Goal: Task Accomplishment & Management: Use online tool/utility

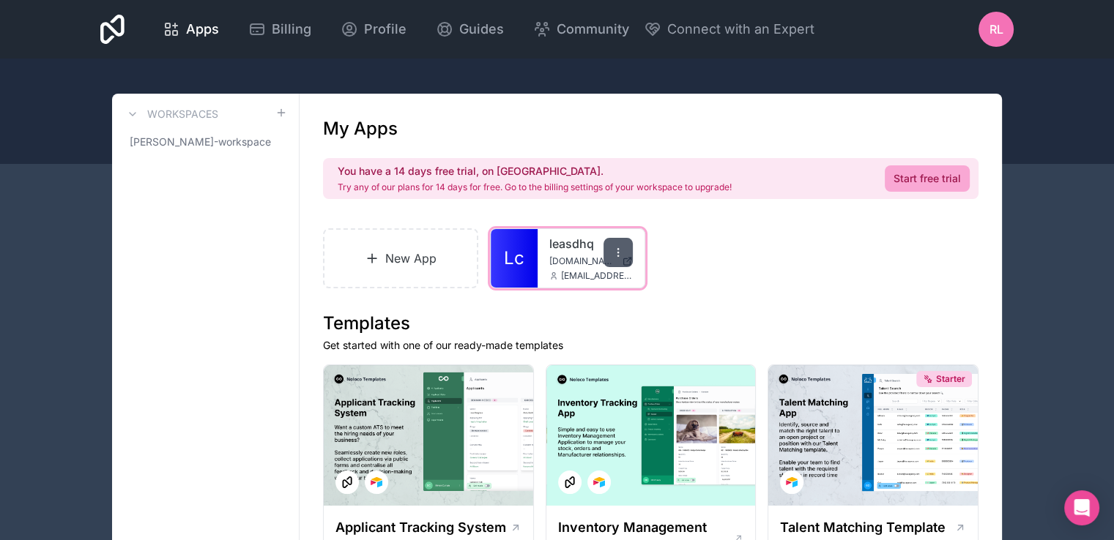
click at [621, 252] on icon at bounding box center [618, 253] width 12 height 12
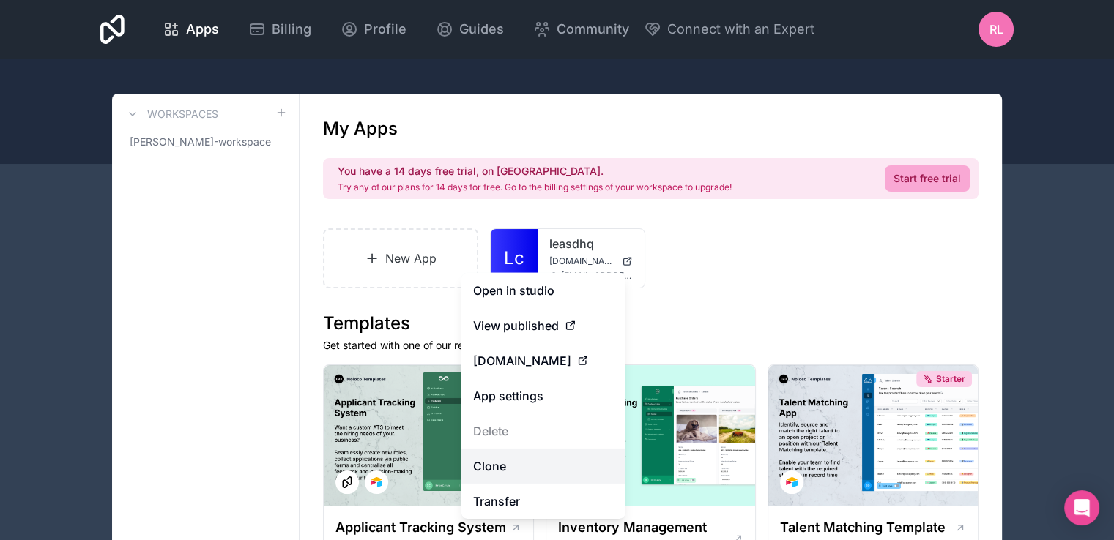
click at [507, 464] on link "Clone" at bounding box center [543, 466] width 164 height 35
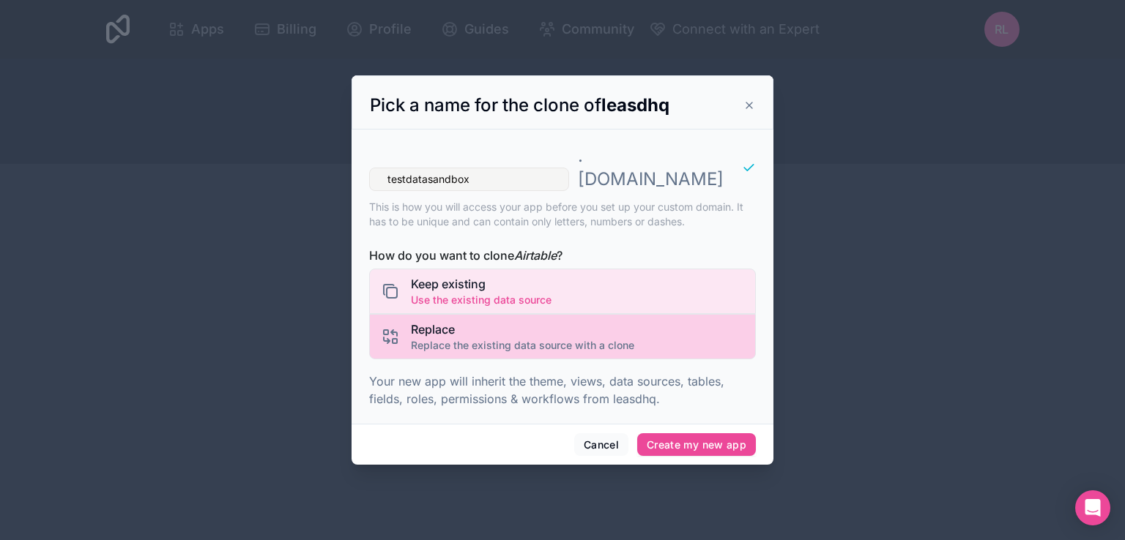
type input "testdatasandbox"
click at [507, 338] on span "Replace the existing data source with a clone" at bounding box center [522, 345] width 223 height 15
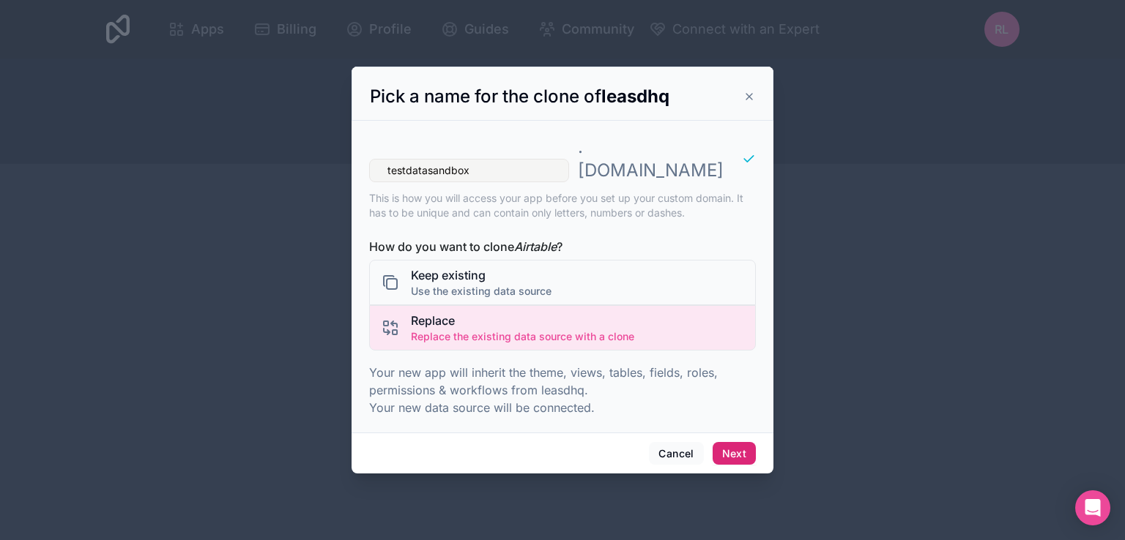
click at [731, 442] on button "Next" at bounding box center [733, 453] width 43 height 23
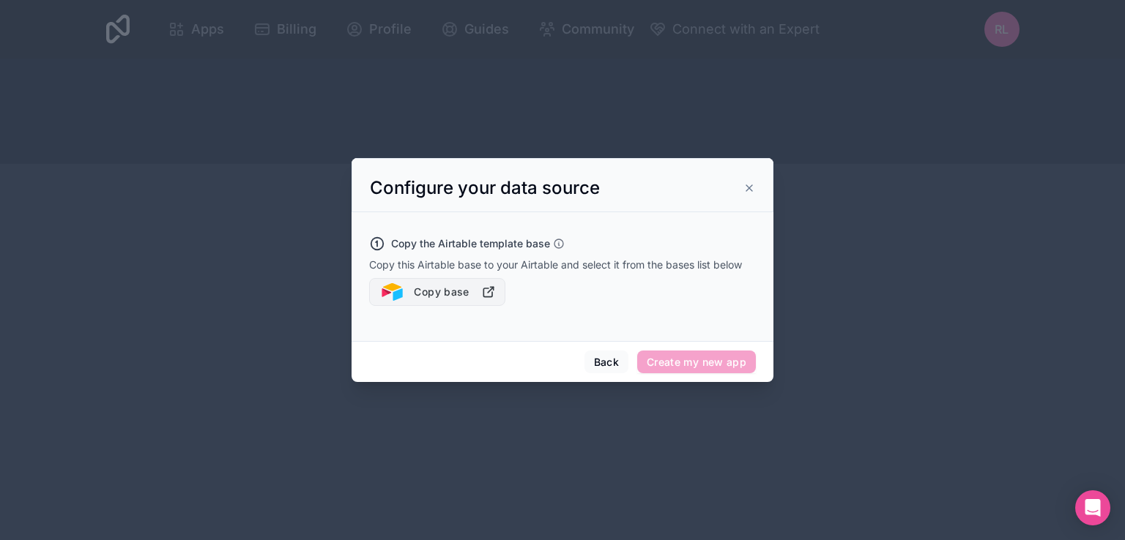
click at [488, 291] on icon "button" at bounding box center [491, 290] width 6 height 6
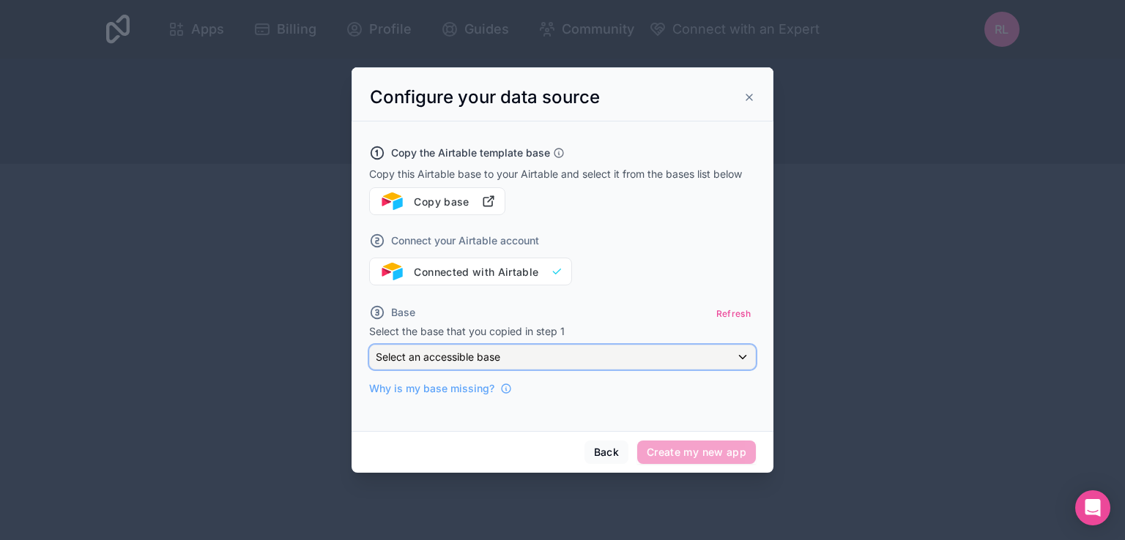
click at [586, 355] on div "Select an accessible base" at bounding box center [562, 357] width 385 height 23
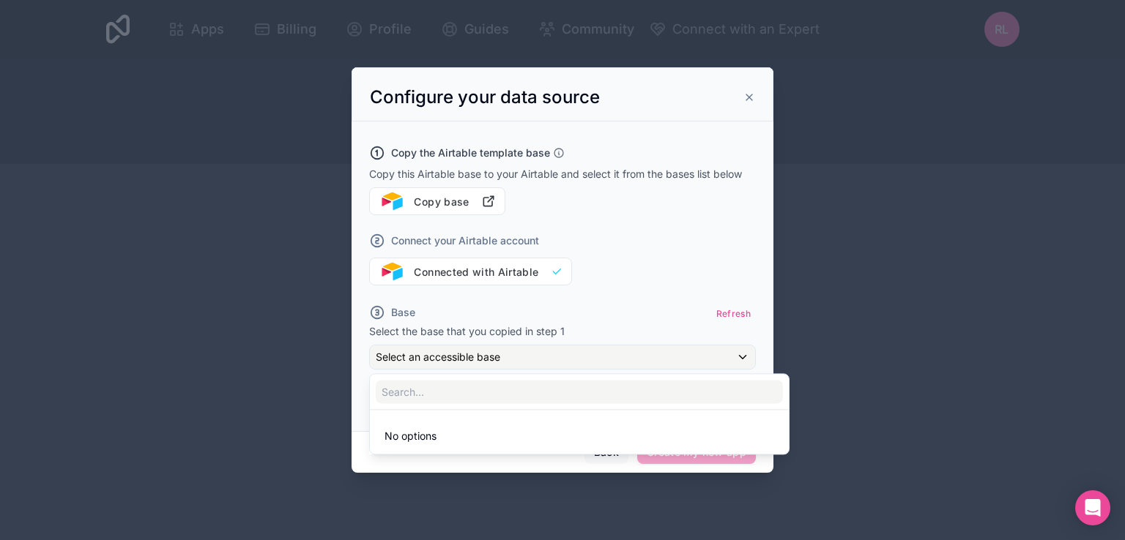
click at [533, 439] on li "No options" at bounding box center [579, 436] width 413 height 29
click at [420, 441] on span "No options" at bounding box center [410, 436] width 52 height 12
click at [439, 390] on input "text" at bounding box center [579, 391] width 407 height 23
click at [589, 301] on div at bounding box center [562, 270] width 422 height 406
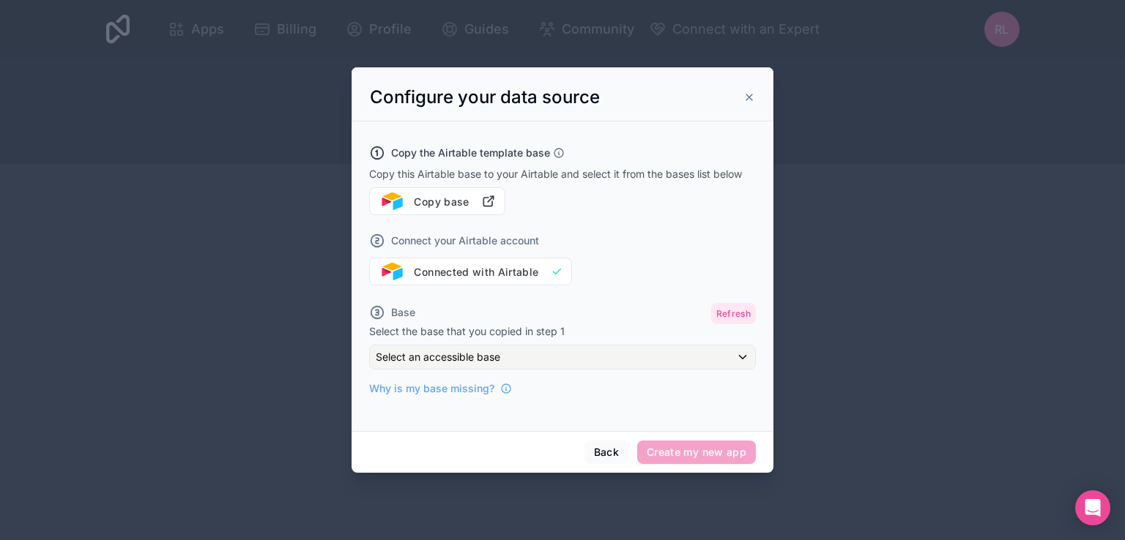
click at [735, 314] on button "Refresh" at bounding box center [733, 313] width 45 height 21
click at [554, 273] on div "Connect your Airtable account Connected with Airtable" at bounding box center [562, 250] width 387 height 70
click at [675, 450] on span "Create my new app" at bounding box center [696, 452] width 119 height 23
click at [483, 362] on span "Select an accessible base" at bounding box center [438, 357] width 124 height 12
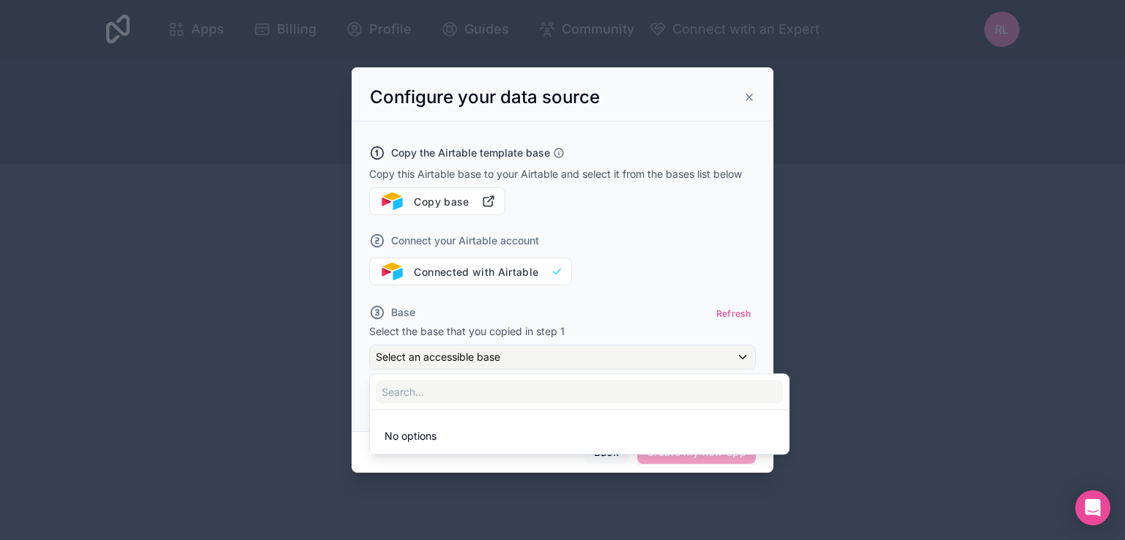
click at [457, 434] on li "No options" at bounding box center [579, 436] width 413 height 29
drag, startPoint x: 655, startPoint y: 235, endPoint x: 674, endPoint y: 212, distance: 30.7
click at [674, 212] on div at bounding box center [562, 270] width 422 height 406
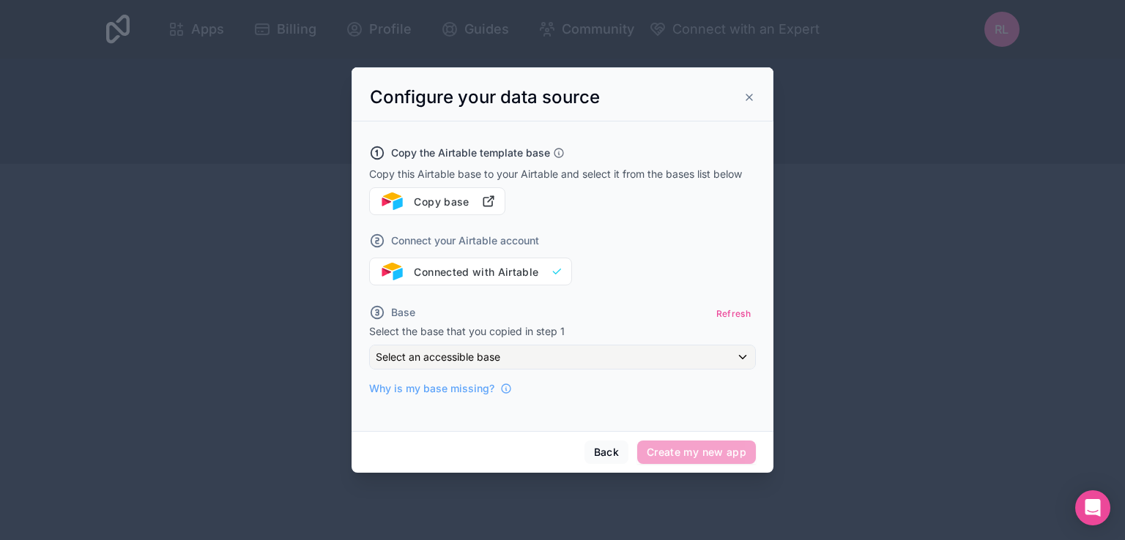
click at [722, 448] on span "Create my new app" at bounding box center [696, 452] width 119 height 23
click at [488, 206] on icon "button" at bounding box center [487, 202] width 9 height 9
click at [678, 343] on div "Base Refresh Select the base that you copied in step 1 Select an accessible bas…" at bounding box center [562, 349] width 387 height 93
click at [673, 359] on div "Select an accessible base" at bounding box center [562, 357] width 385 height 23
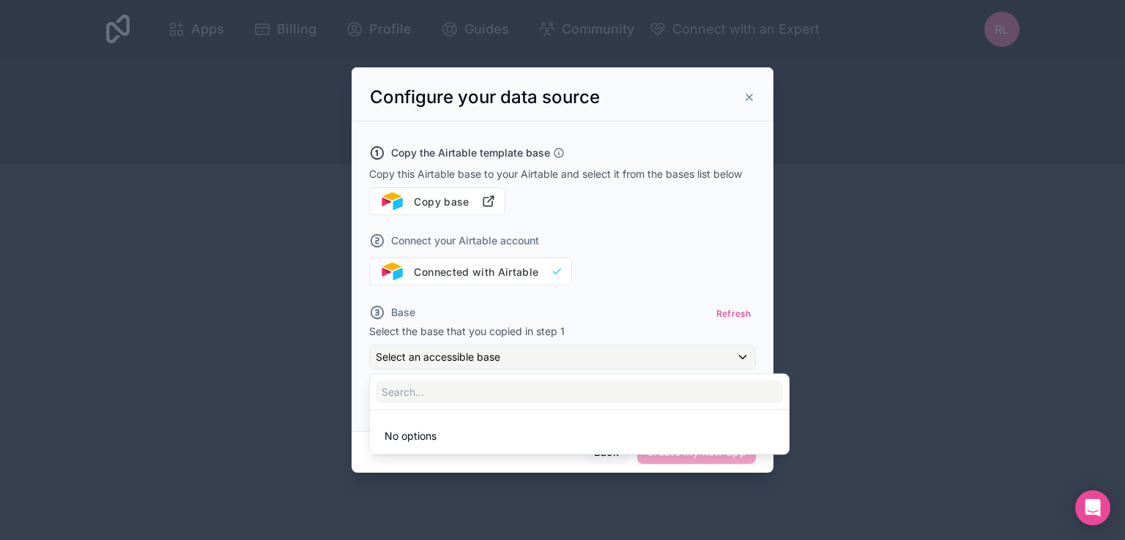
click at [574, 444] on li "No options" at bounding box center [579, 436] width 413 height 29
click at [563, 482] on div at bounding box center [562, 270] width 1125 height 540
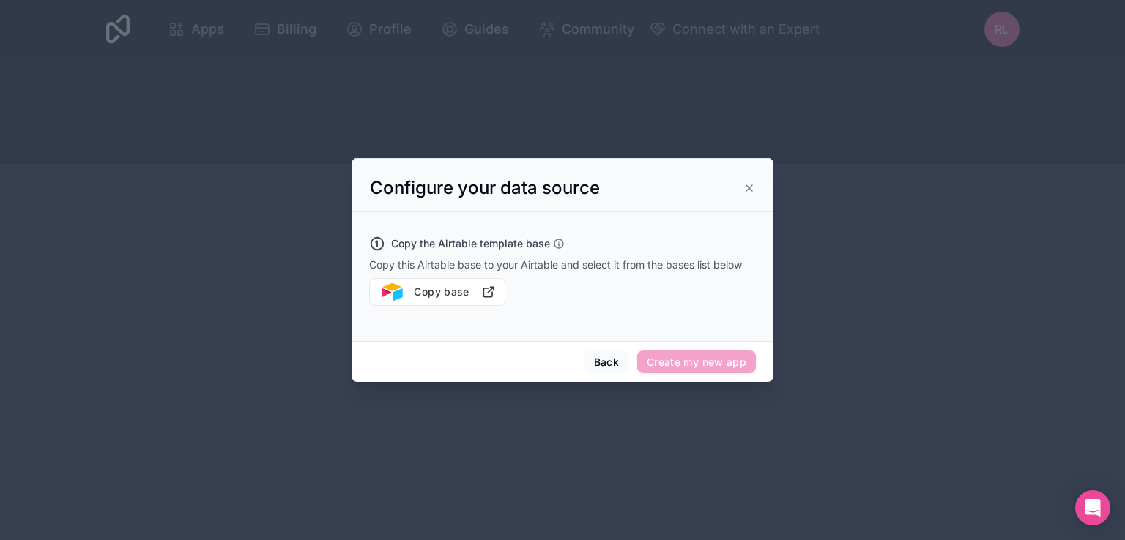
click at [690, 354] on span "Create my new app" at bounding box center [696, 362] width 119 height 23
click at [602, 362] on button "Back" at bounding box center [606, 362] width 44 height 23
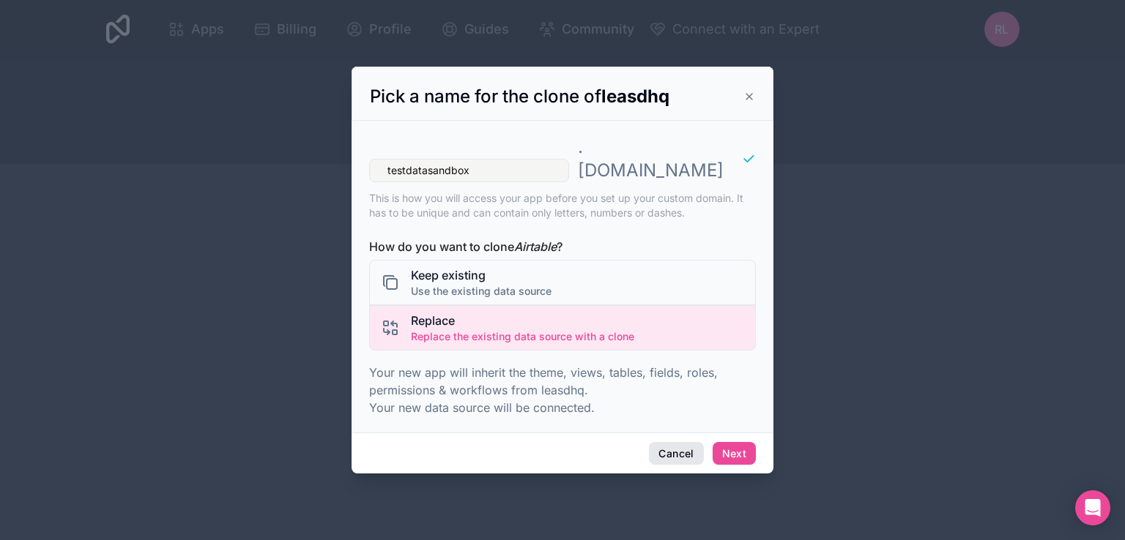
click at [658, 442] on button "Cancel" at bounding box center [676, 453] width 54 height 23
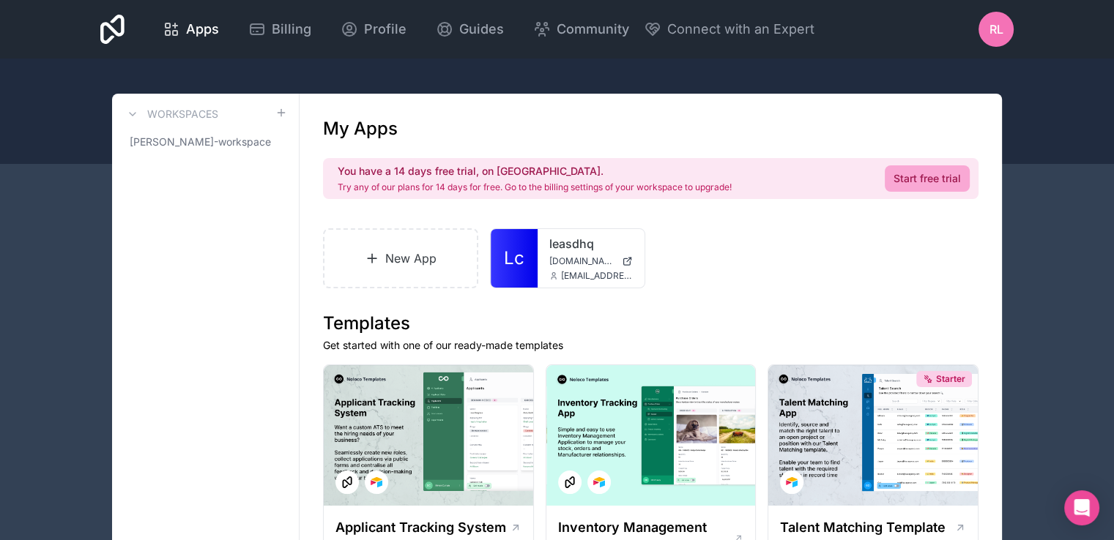
click at [921, 278] on div "New App Lc leasdhq portal.leadshq.com.au matt@axissocial.com.au" at bounding box center [650, 258] width 655 height 60
click at [615, 253] on icon at bounding box center [618, 253] width 12 height 12
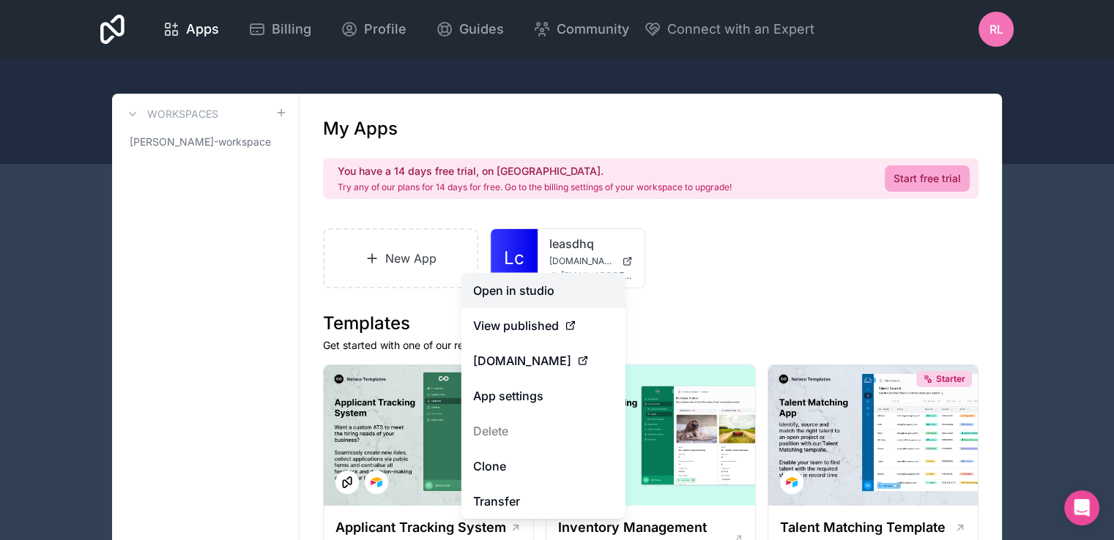
click at [565, 290] on link "Open in studio" at bounding box center [543, 290] width 164 height 35
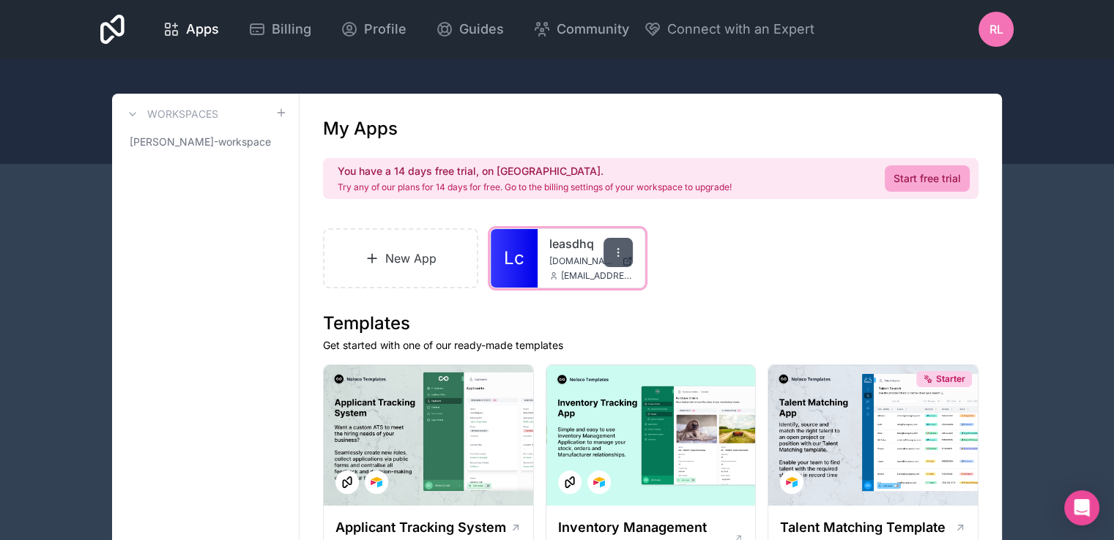
click at [612, 255] on icon at bounding box center [618, 253] width 12 height 12
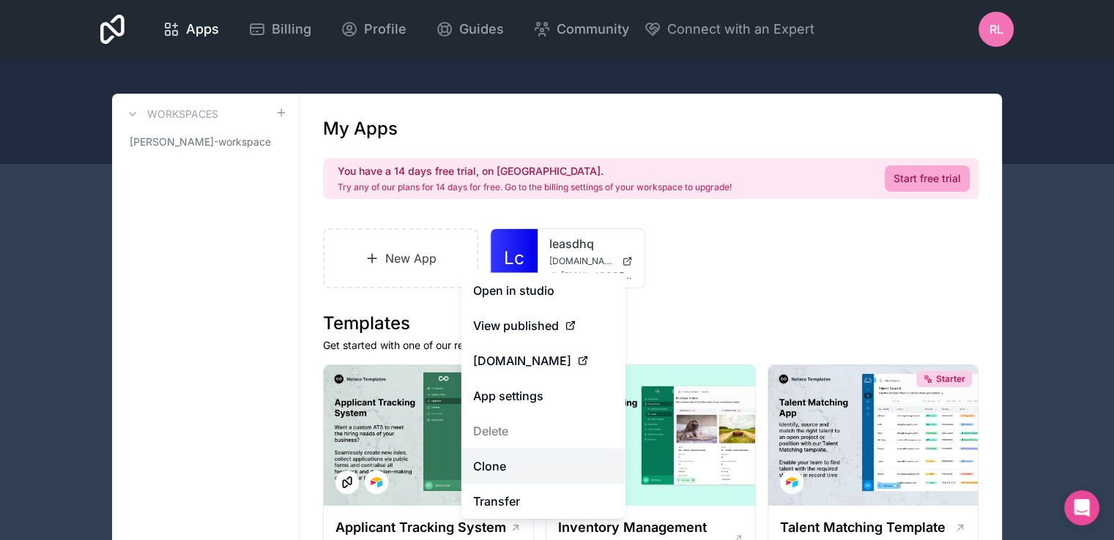
click at [527, 461] on link "Clone" at bounding box center [543, 466] width 164 height 35
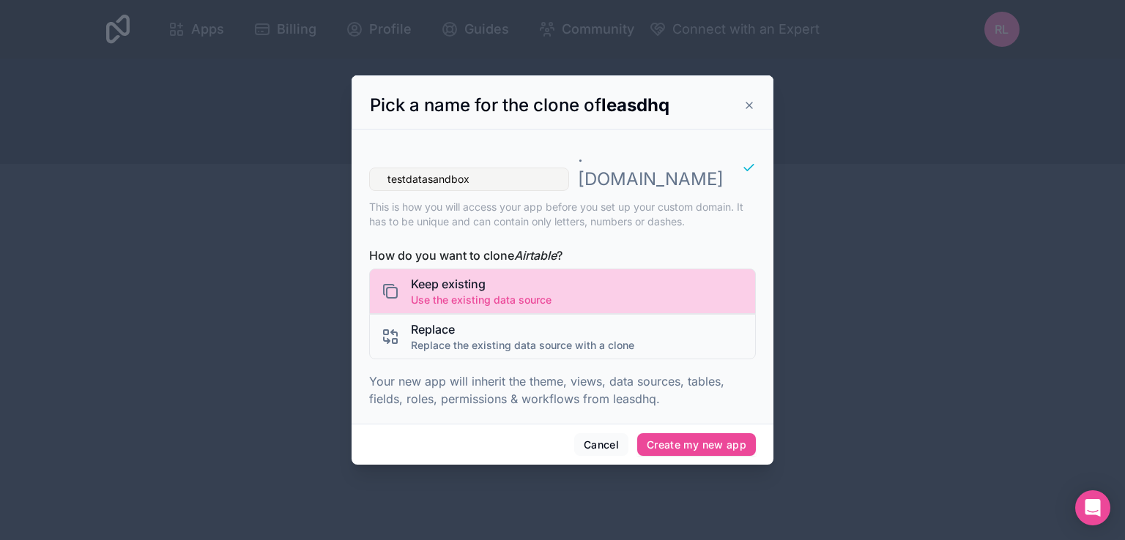
type input "testdatasandbox"
click at [570, 293] on div "Keep existing Use the existing data source" at bounding box center [562, 291] width 387 height 45
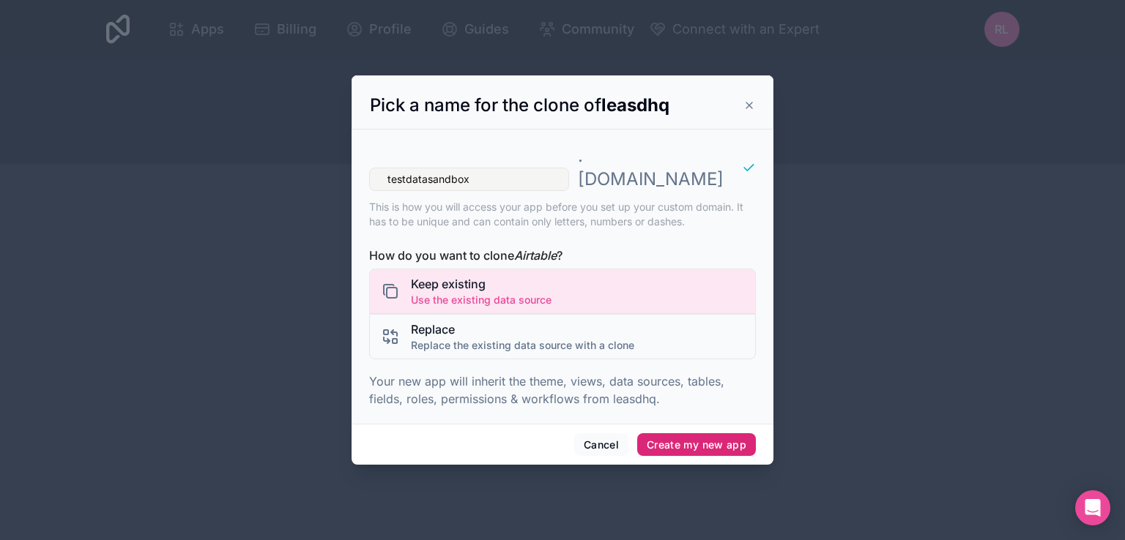
click at [664, 433] on button "Create my new app" at bounding box center [696, 444] width 119 height 23
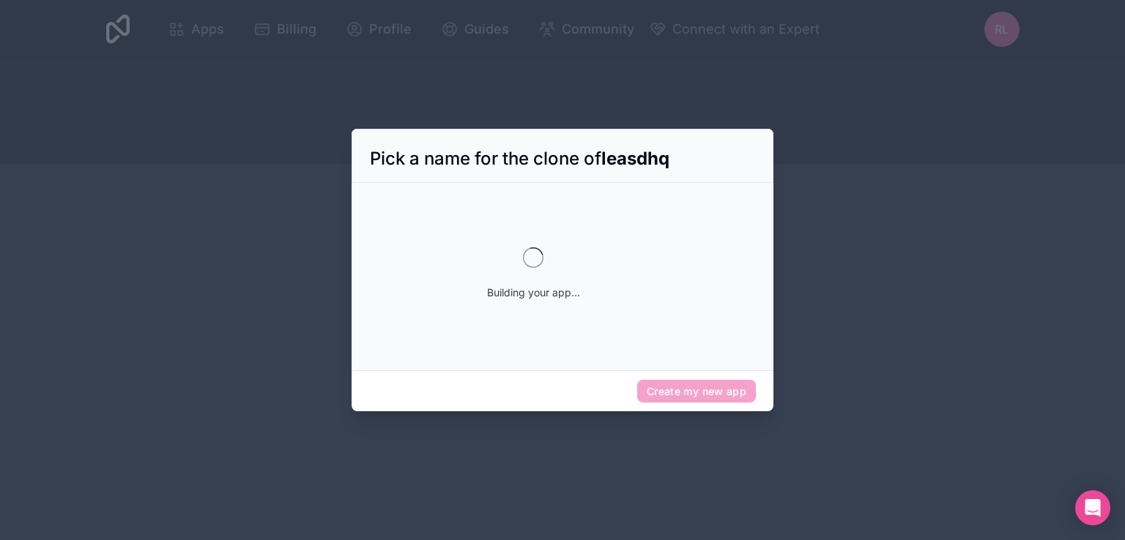
click at [469, 207] on div "Building your app..." at bounding box center [532, 274] width 281 height 146
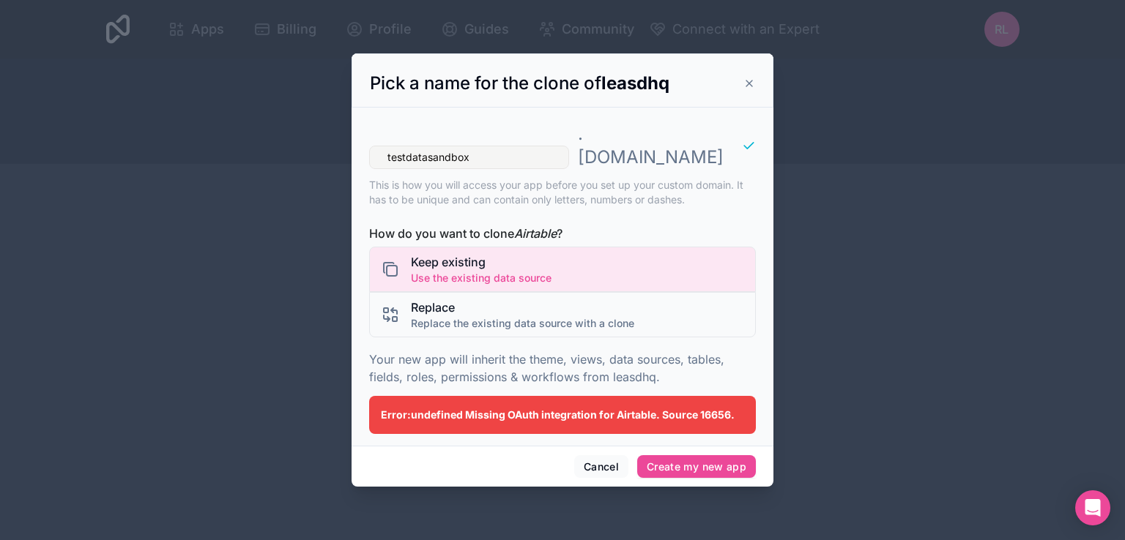
click at [811, 137] on div at bounding box center [562, 270] width 1125 height 540
click at [655, 414] on div "Error: undefined Missing OAuth integration for Airtable. Source 16656." at bounding box center [562, 415] width 387 height 38
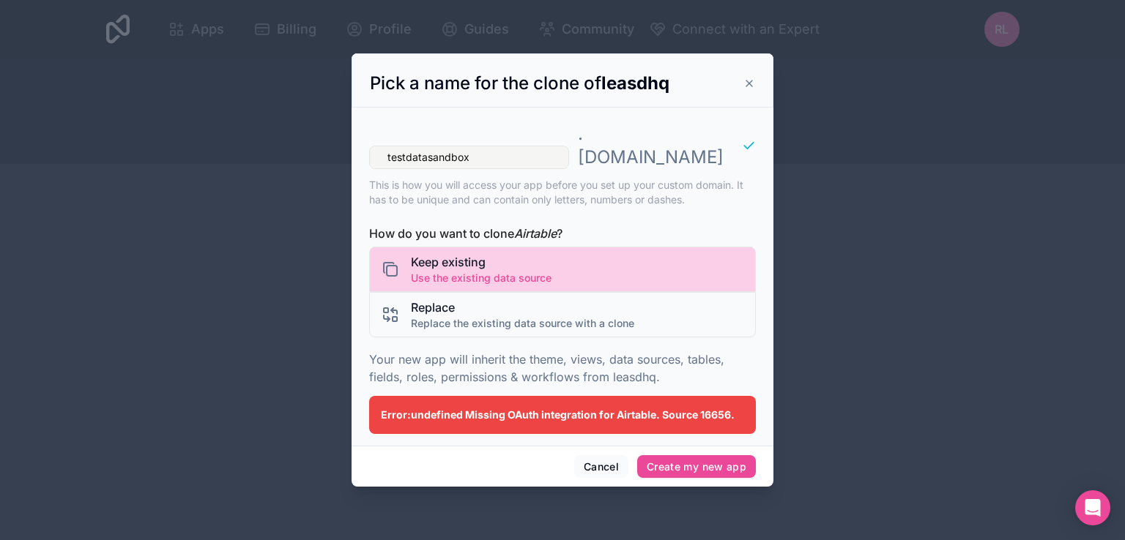
click at [622, 264] on div "Keep existing Use the existing data source" at bounding box center [562, 269] width 387 height 45
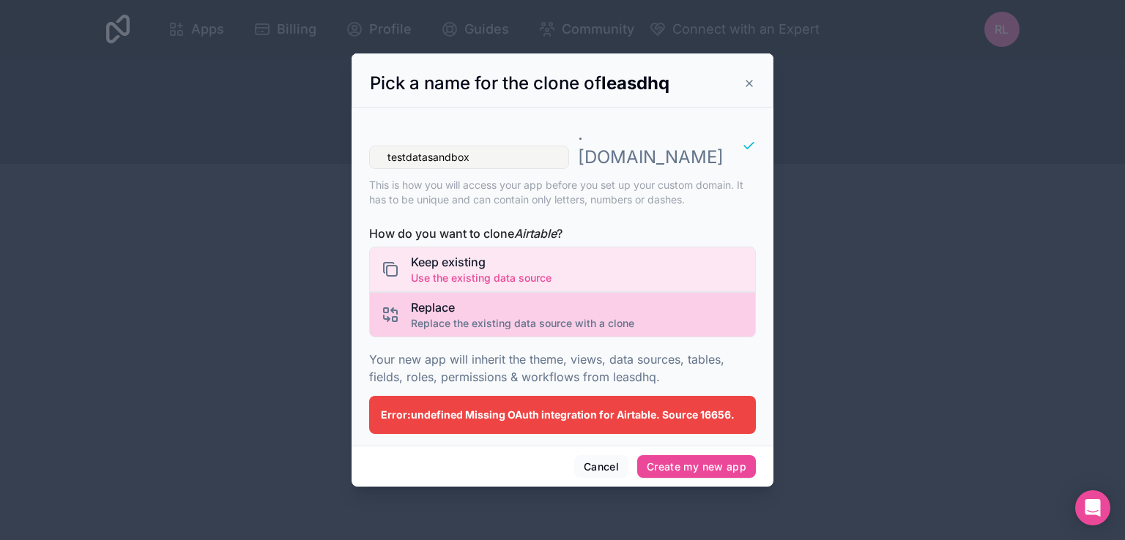
click at [611, 316] on span "Replace the existing data source with a clone" at bounding box center [522, 323] width 223 height 15
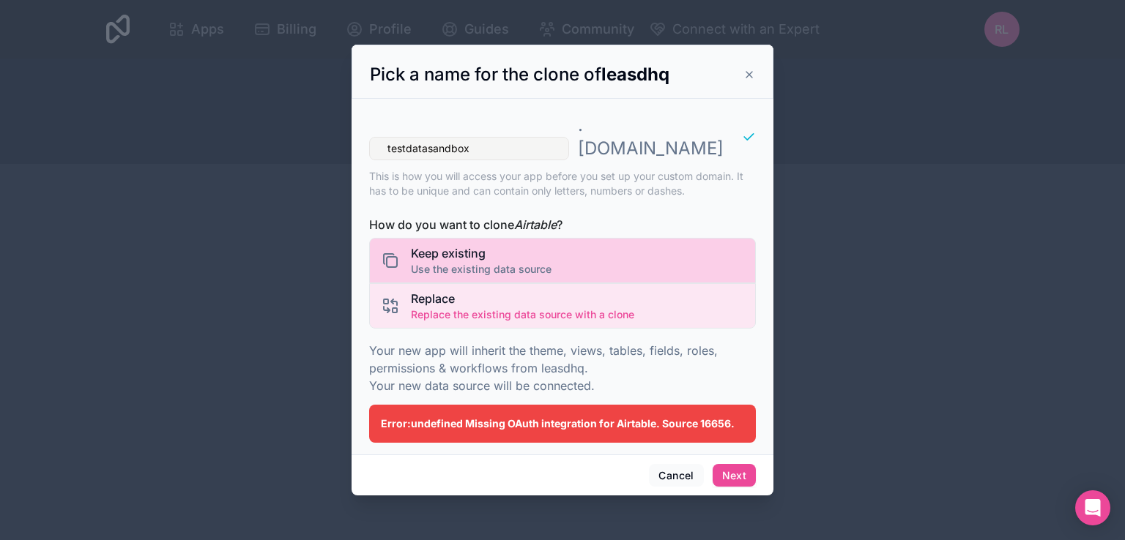
click at [621, 264] on div "Keep existing Use the existing data source" at bounding box center [562, 260] width 387 height 45
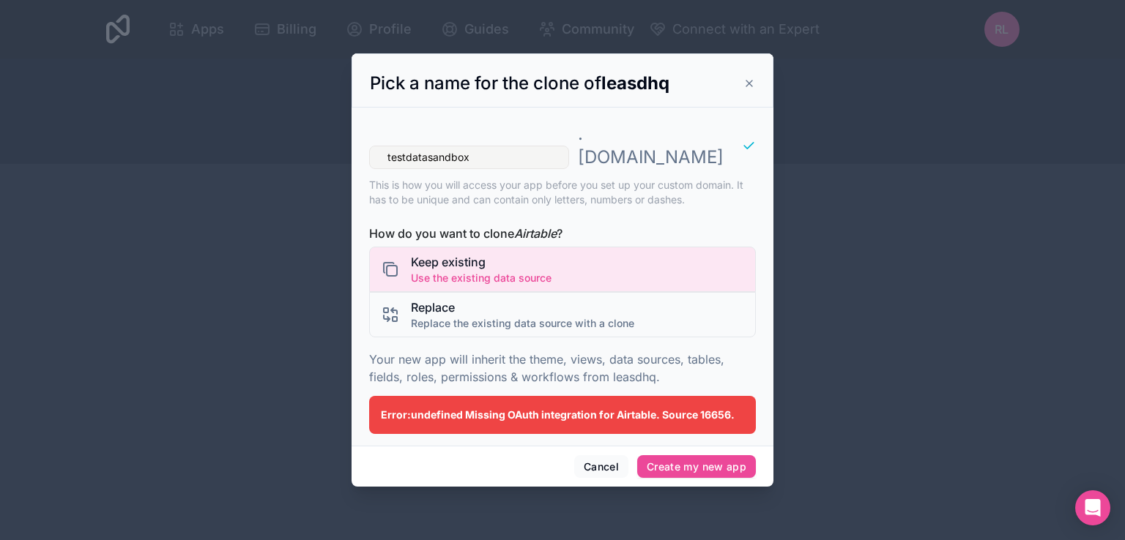
click at [555, 358] on p "Your new app will inherit the theme, views, data sources, tables, fields, roles…" at bounding box center [562, 368] width 387 height 35
click at [735, 148] on div "testdatasandbox . [DOMAIN_NAME]" at bounding box center [562, 145] width 387 height 47
click at [668, 148] on p ". [DOMAIN_NAME]" at bounding box center [651, 145] width 146 height 47
click at [569, 146] on input "testdatasandbox" at bounding box center [469, 157] width 200 height 23
click at [746, 89] on icon at bounding box center [749, 84] width 12 height 12
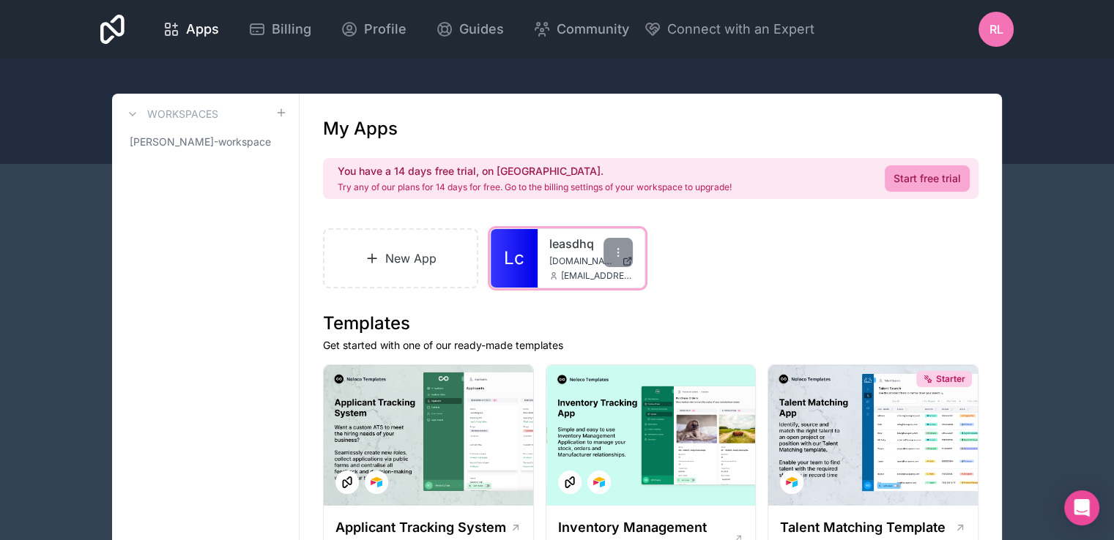
click at [533, 262] on link "Lc" at bounding box center [514, 258] width 47 height 59
